Goal: Information Seeking & Learning: Learn about a topic

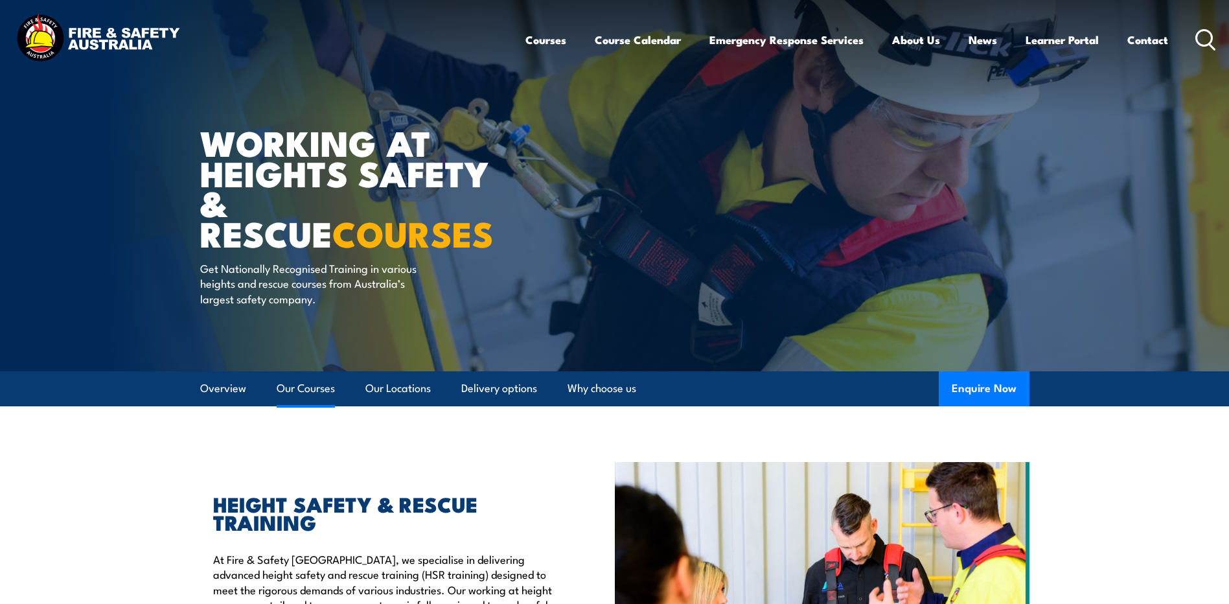
click at [322, 380] on link "Our Courses" at bounding box center [306, 388] width 58 height 34
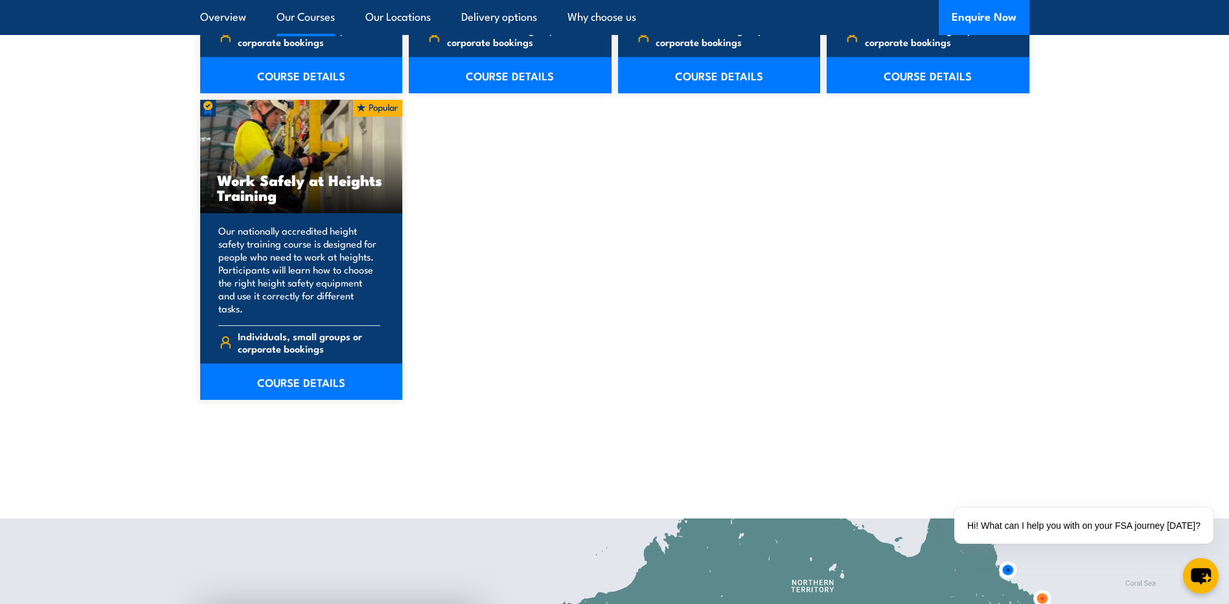
scroll to position [1695, 0]
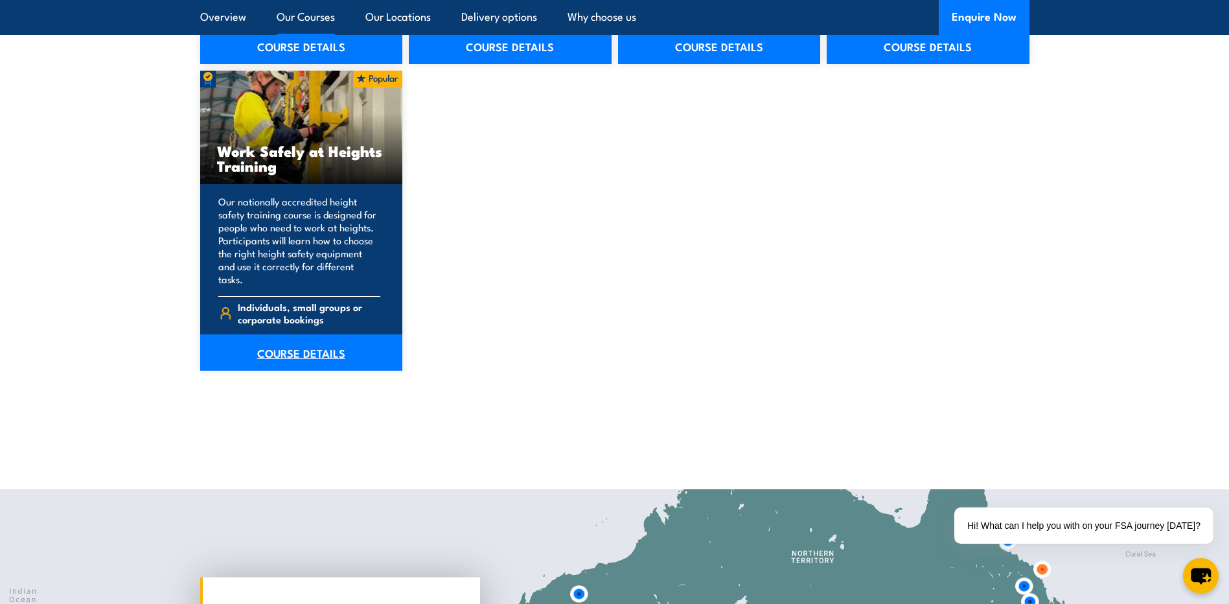
click at [293, 334] on link "COURSE DETAILS" at bounding box center [301, 352] width 203 height 36
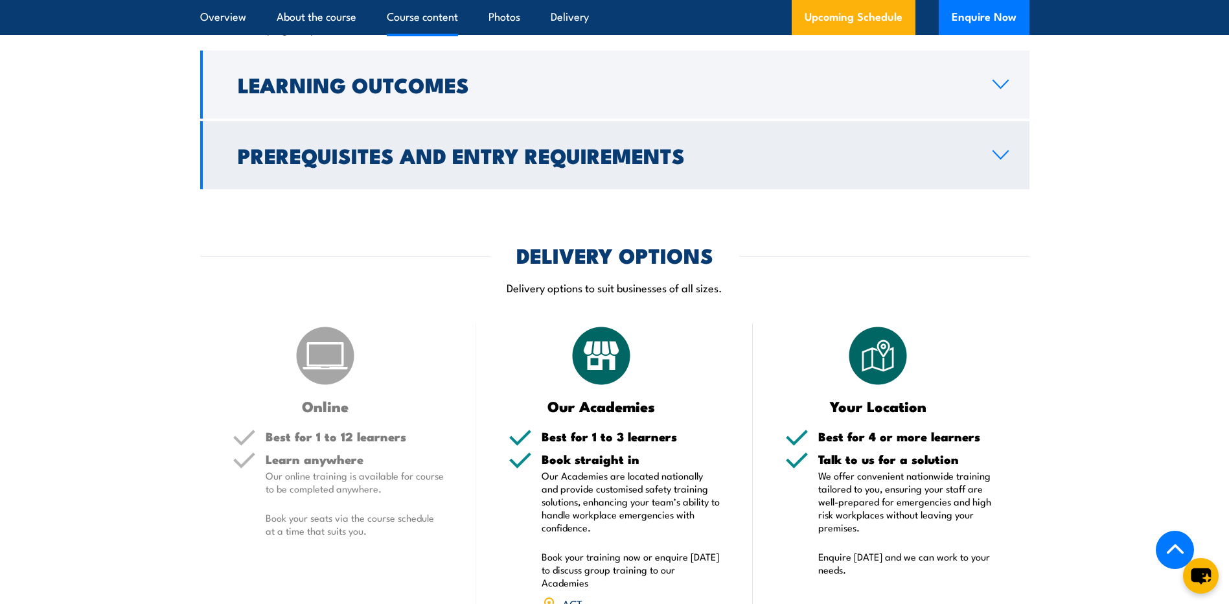
scroll to position [1295, 0]
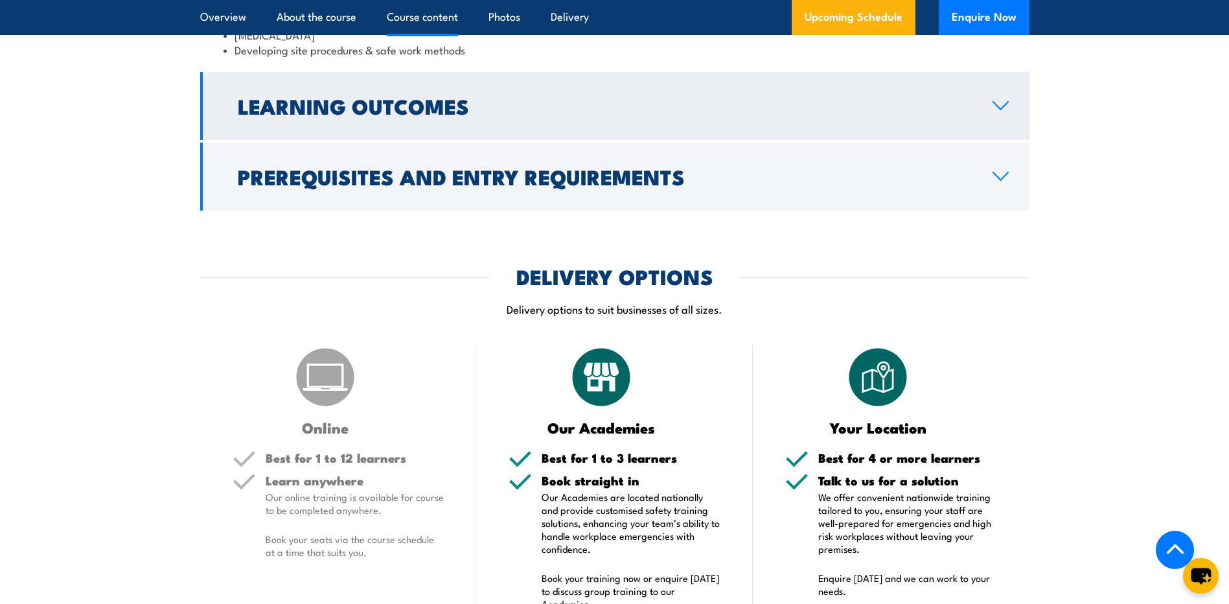
click at [1003, 102] on icon at bounding box center [1000, 105] width 17 height 10
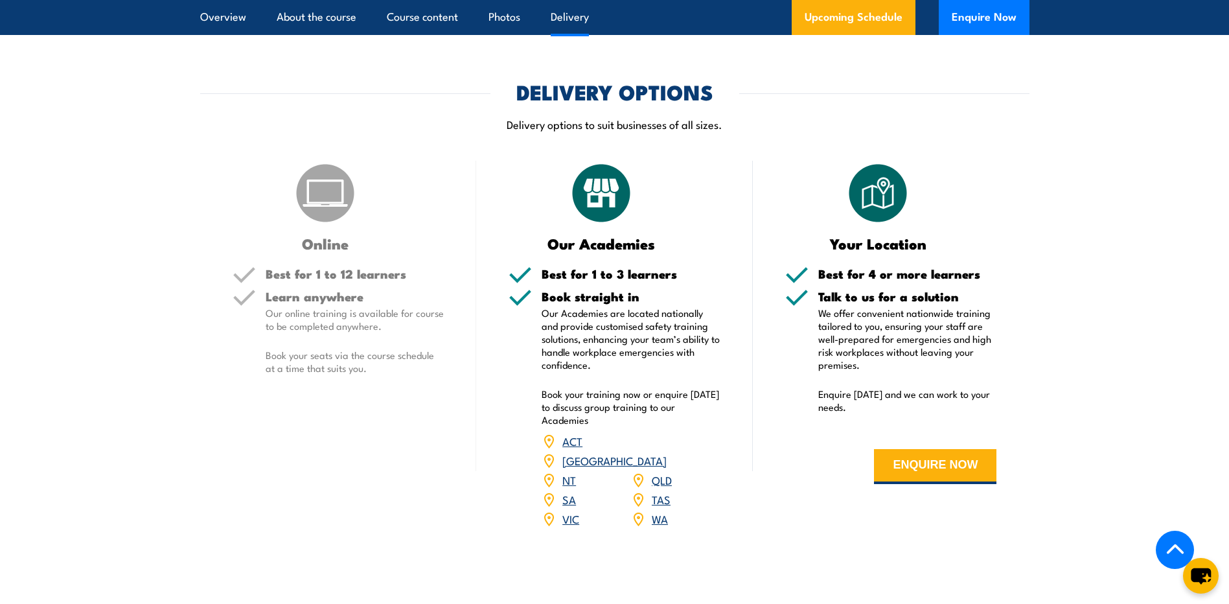
scroll to position [1293, 0]
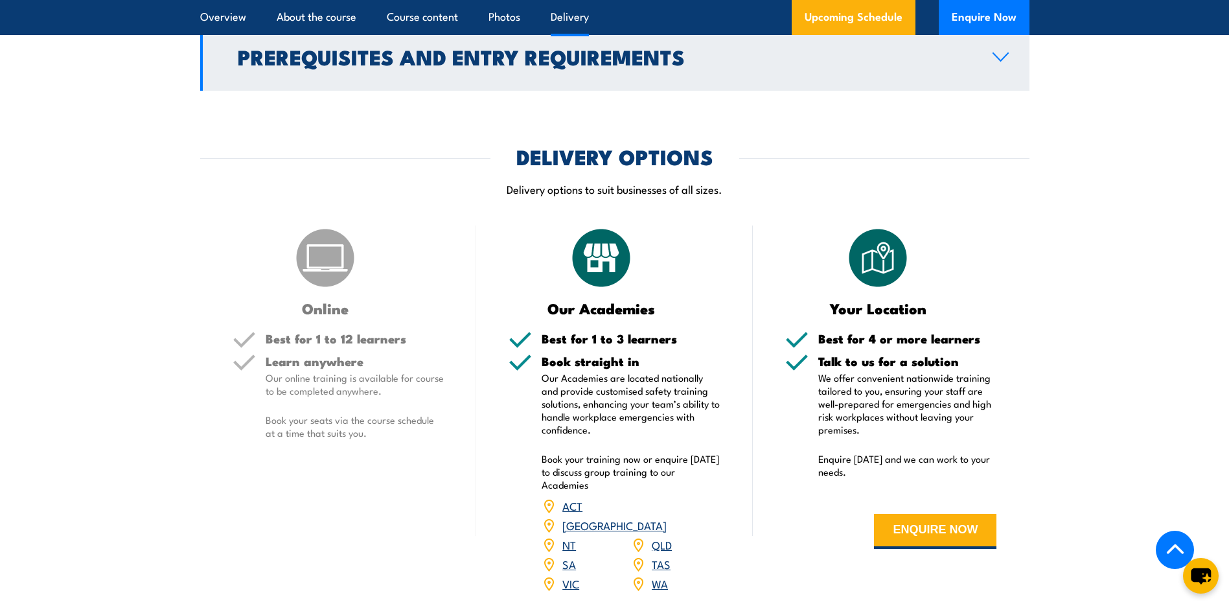
click at [1002, 59] on icon at bounding box center [1000, 57] width 15 height 8
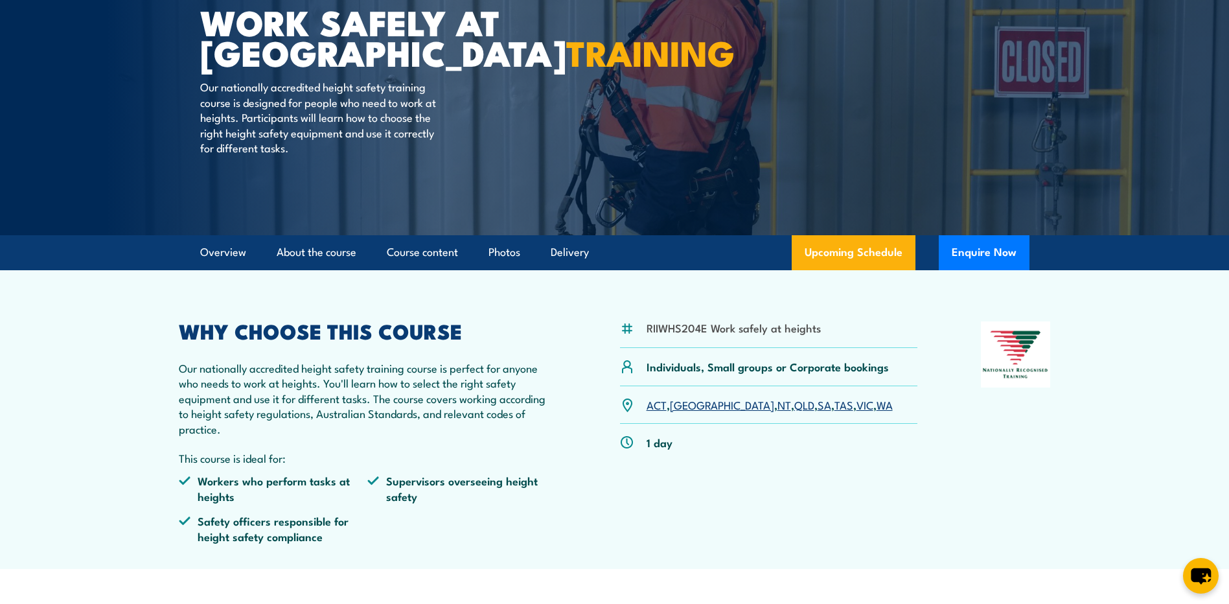
scroll to position [0, 0]
